Goal: Task Accomplishment & Management: Use online tool/utility

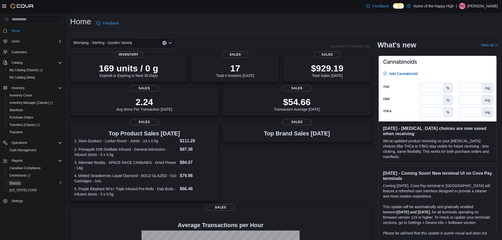
click at [14, 181] on span "Reports" at bounding box center [14, 183] width 11 height 4
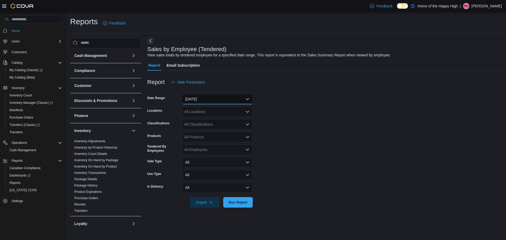
click at [204, 97] on button "Yesterday" at bounding box center [217, 99] width 71 height 11
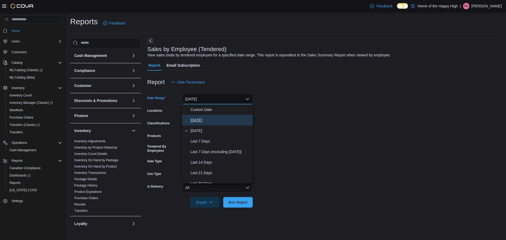
click at [202, 121] on span "Today" at bounding box center [221, 120] width 60 height 6
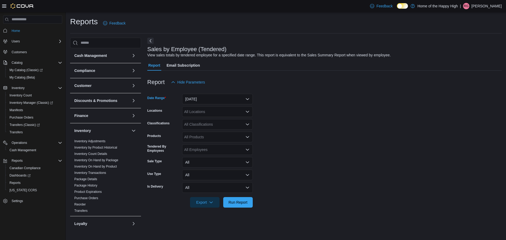
click at [204, 112] on div "All Locations" at bounding box center [217, 111] width 71 height 11
type input "****"
click at [225, 121] on span "Winnipeg - Sterling - Garden Variety" at bounding box center [228, 120] width 59 height 5
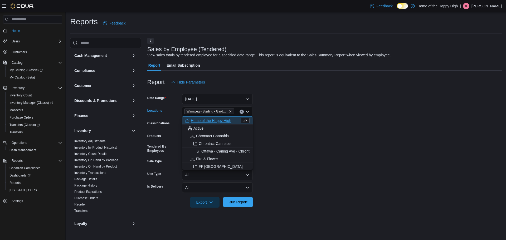
click at [234, 197] on span "Run Report" at bounding box center [237, 202] width 23 height 11
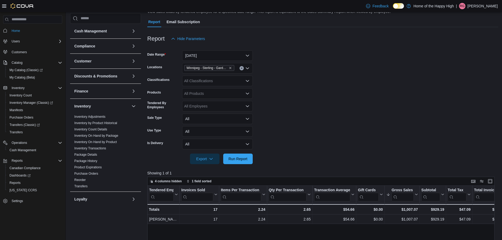
scroll to position [53, 0]
